Goal: Task Accomplishment & Management: Use online tool/utility

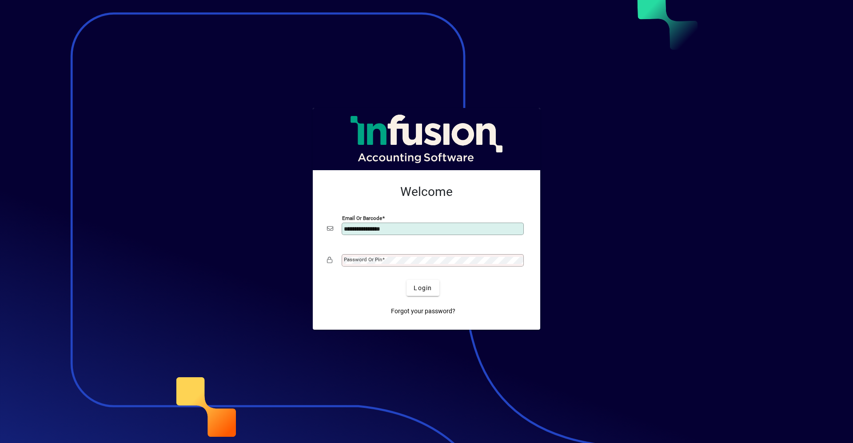
type input "**********"
click at [406, 280] on button "Login" at bounding box center [422, 288] width 32 height 16
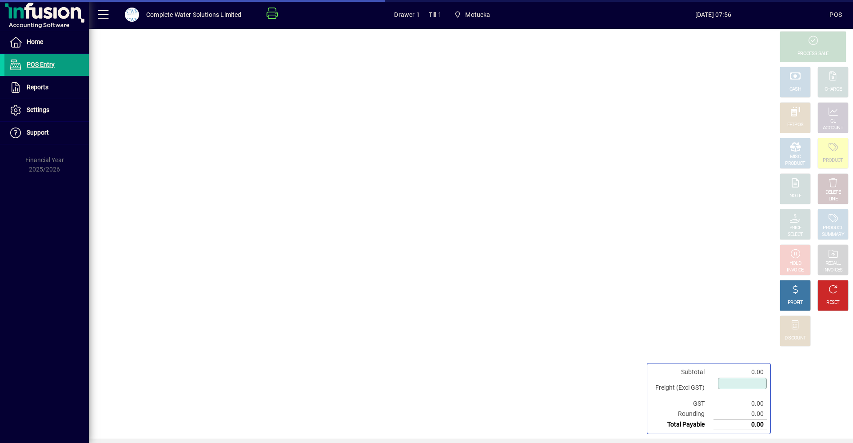
type input "****"
